Goal: Use online tool/utility

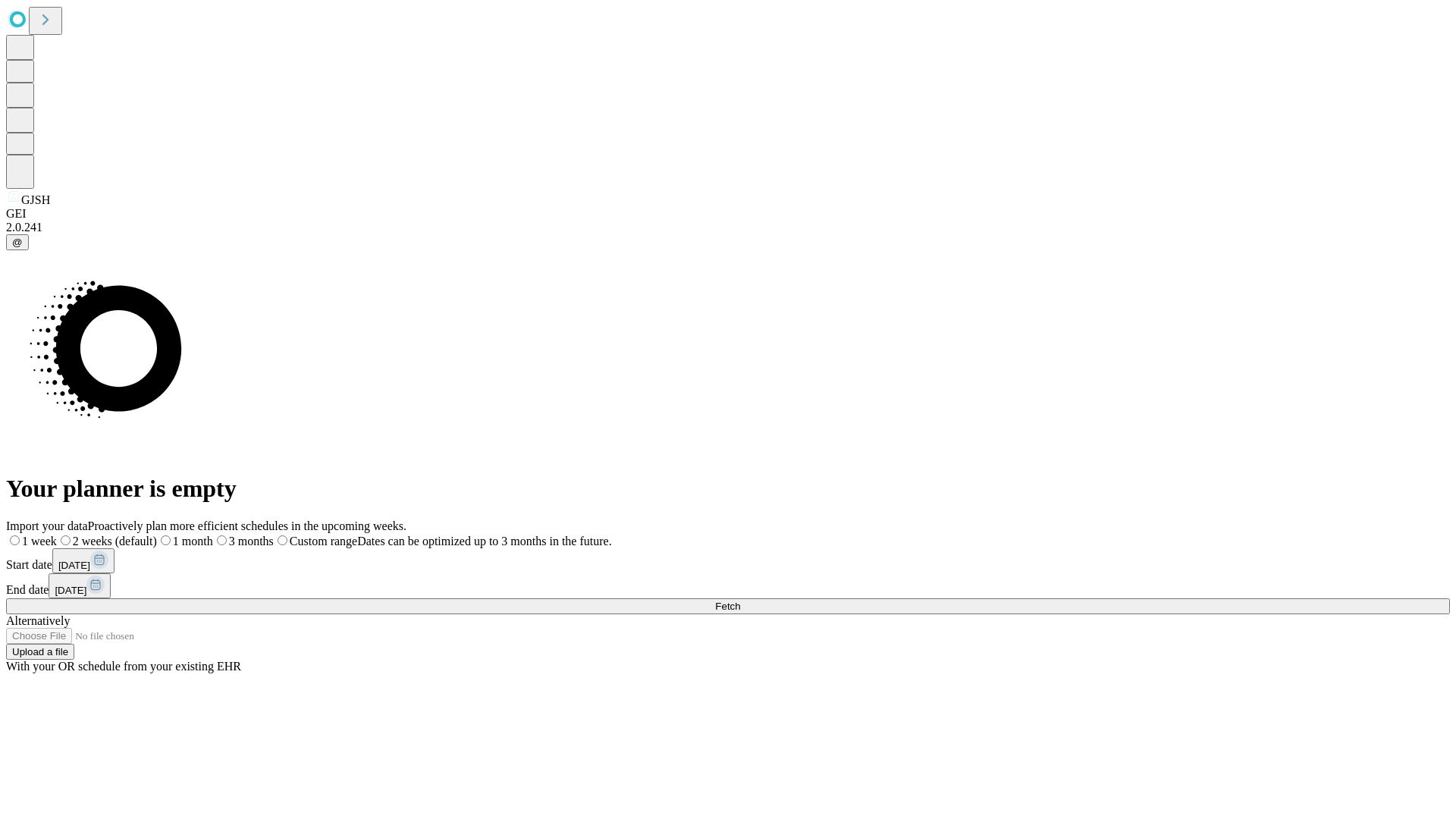
click at [740, 601] on span "Fetch" at bounding box center [727, 606] width 25 height 11
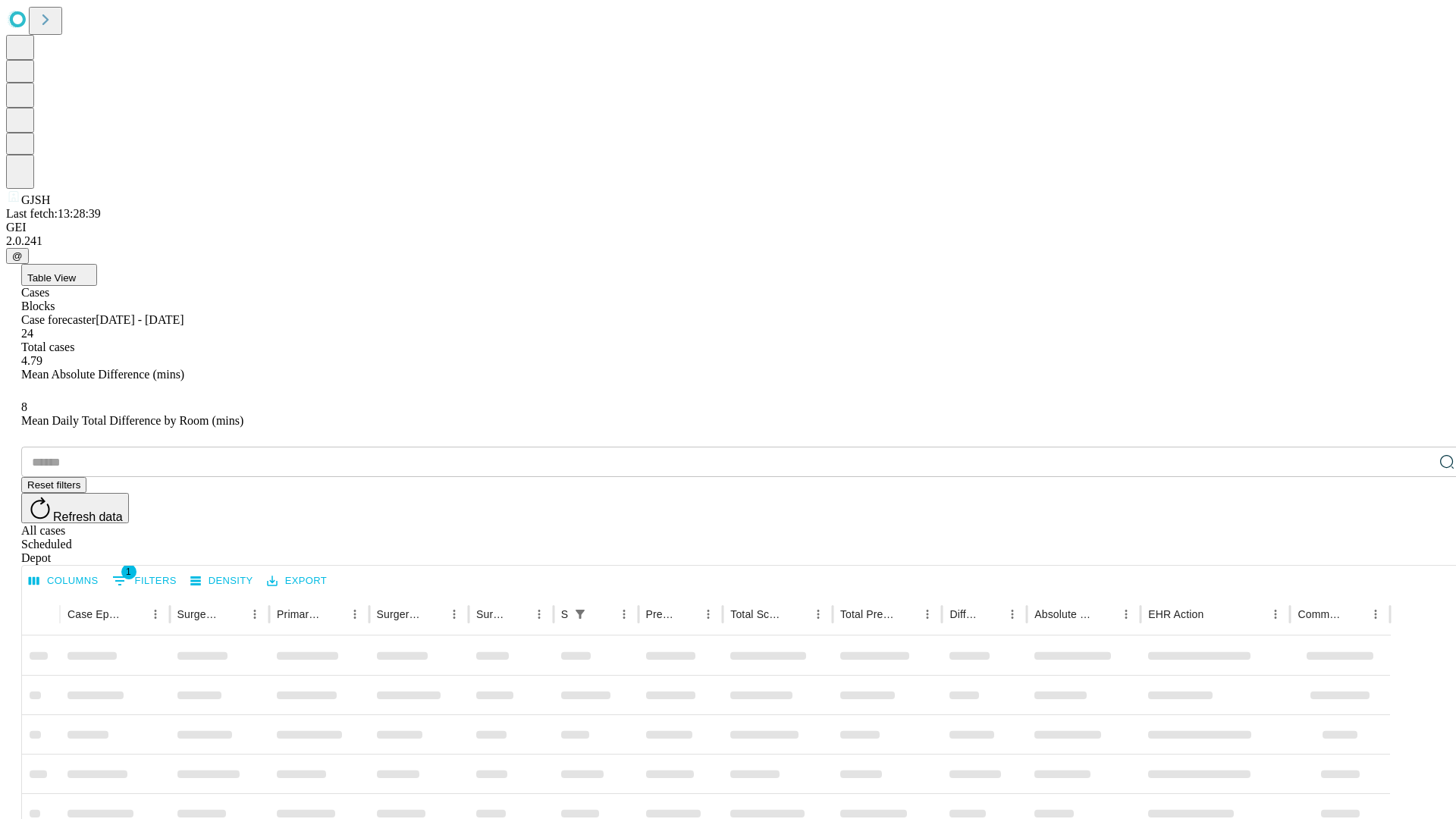
click at [1416, 552] on div "Depot" at bounding box center [743, 559] width 1444 height 14
